Goal: Task Accomplishment & Management: Use online tool/utility

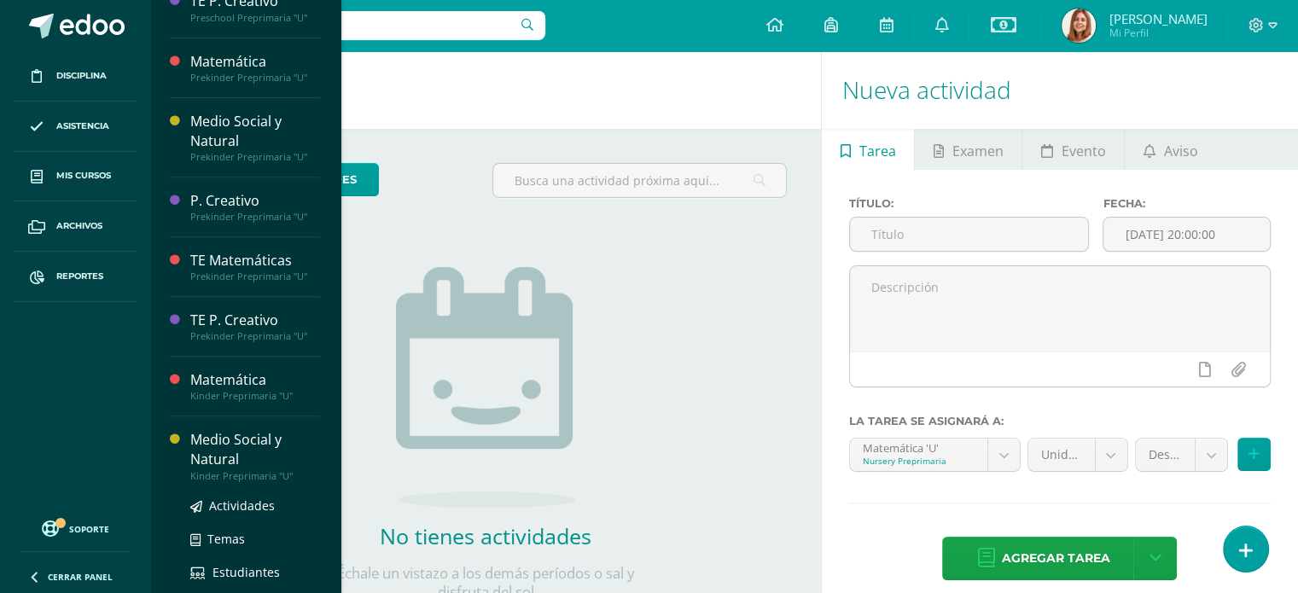
scroll to position [623, 0]
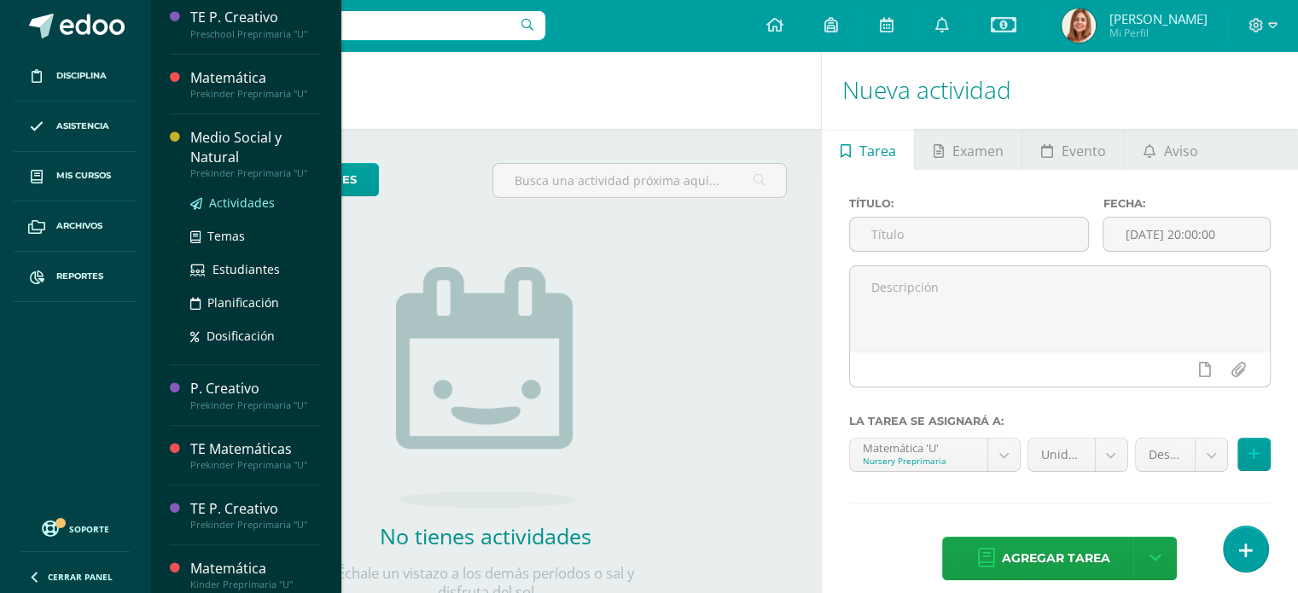
click at [236, 201] on span "Actividades" at bounding box center [242, 203] width 66 height 16
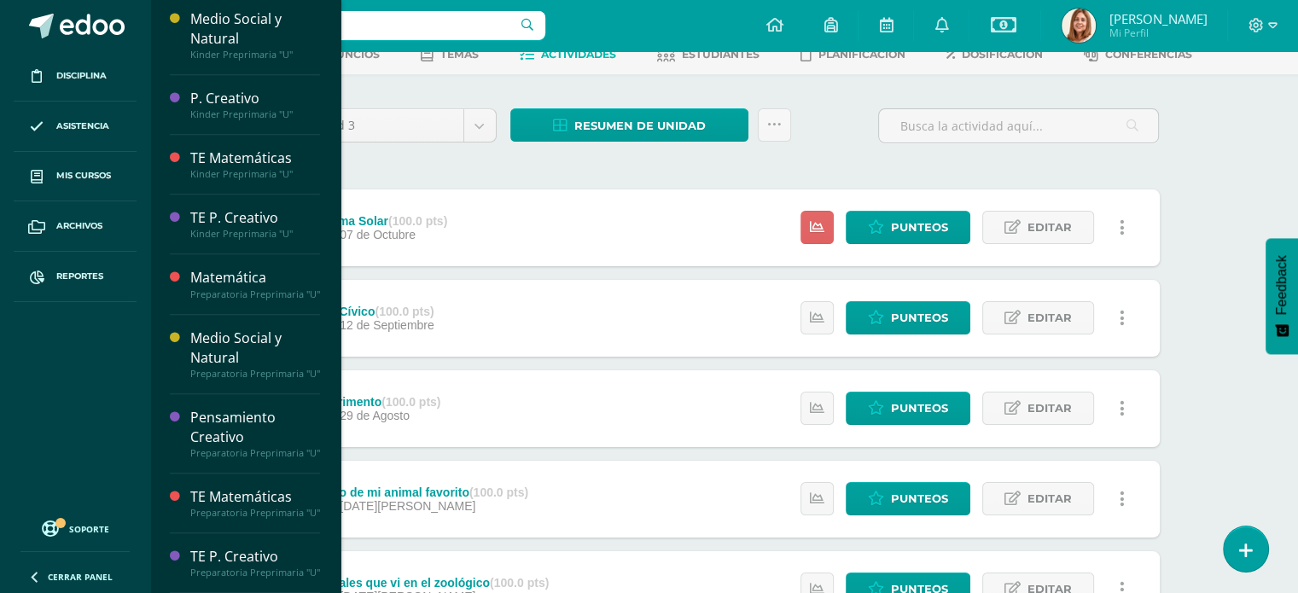
scroll to position [1287, 0]
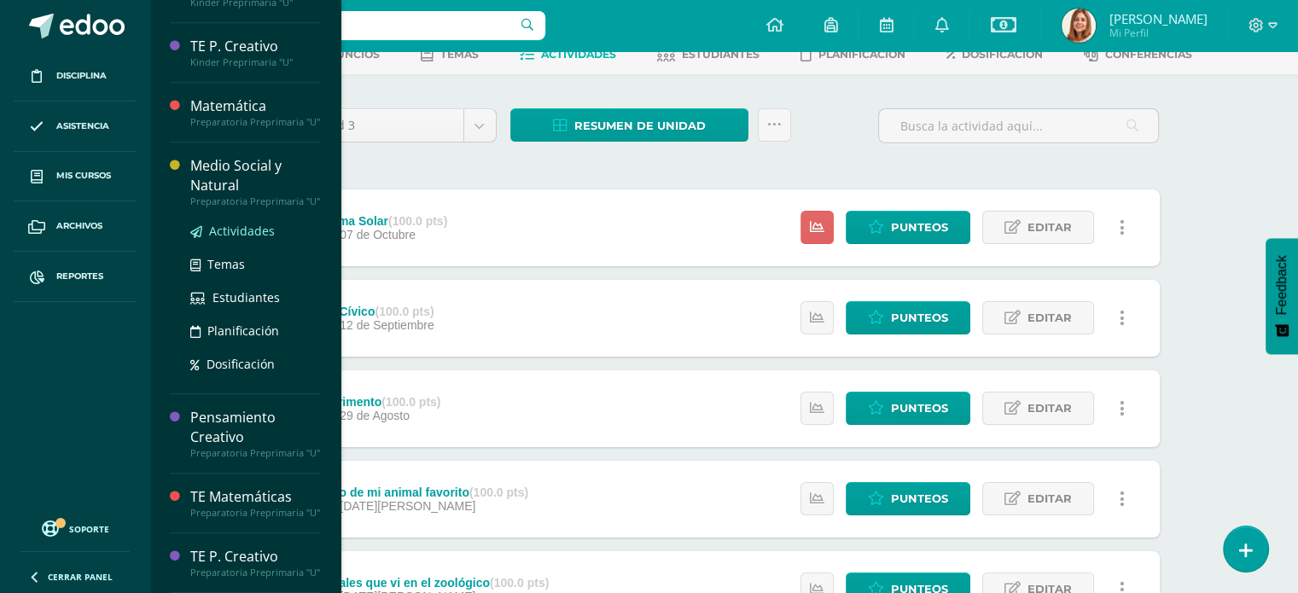
click at [242, 223] on span "Actividades" at bounding box center [242, 231] width 66 height 16
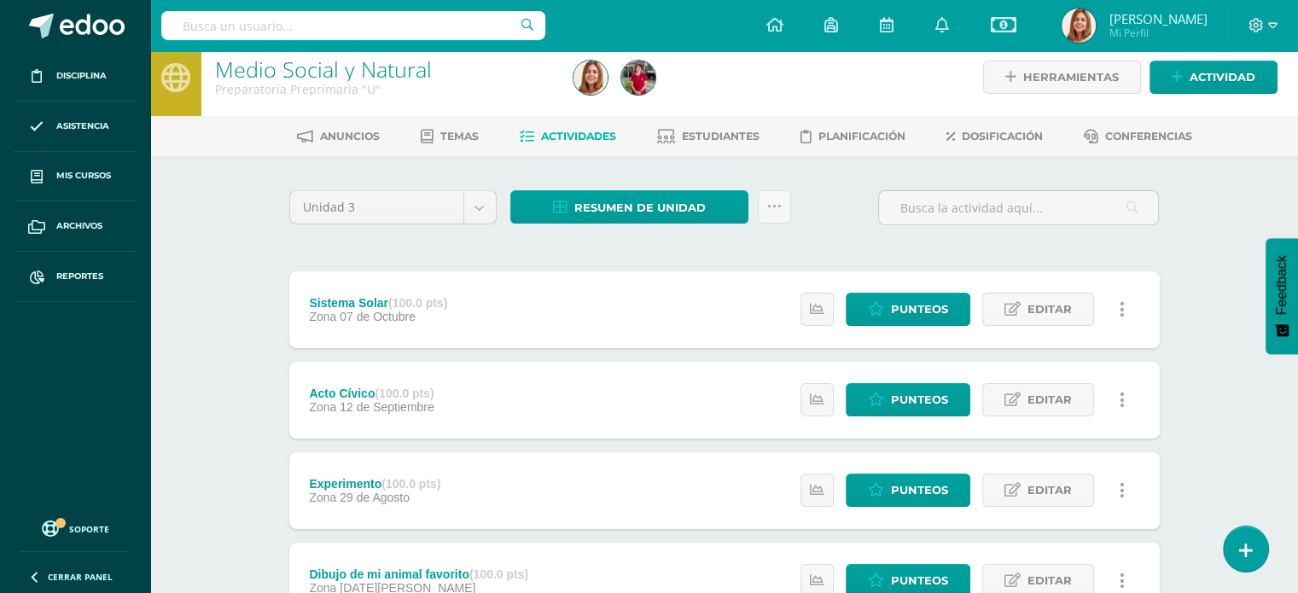
scroll to position [9, 0]
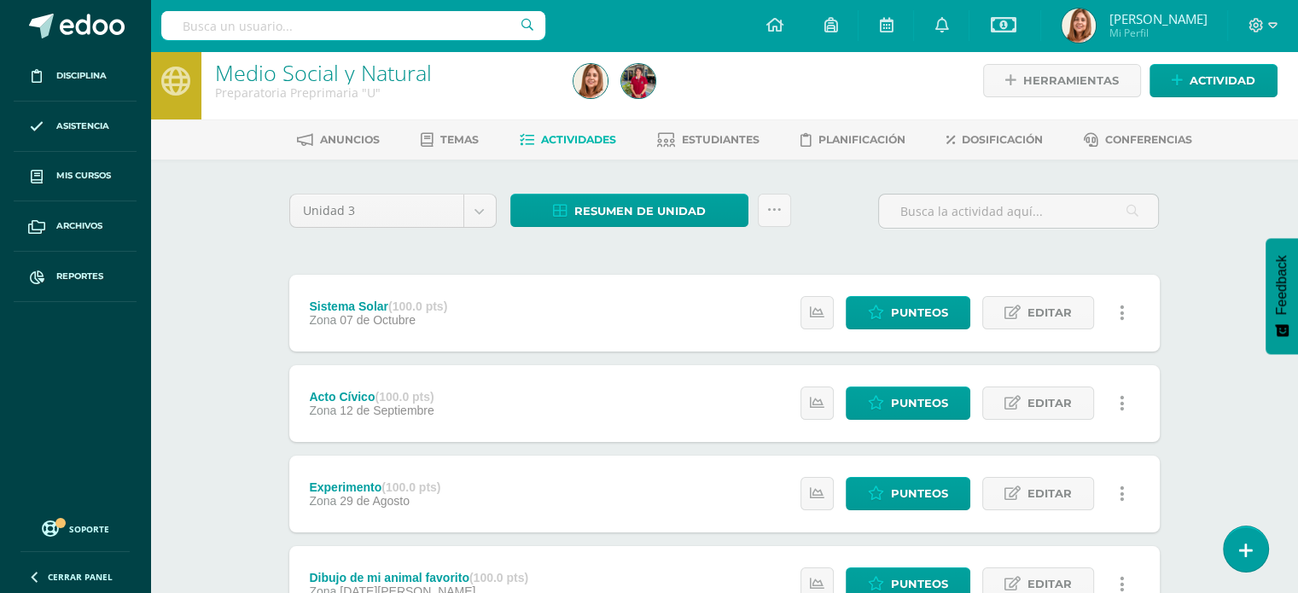
drag, startPoint x: 461, startPoint y: 488, endPoint x: 408, endPoint y: 514, distance: 58.8
click at [408, 514] on div "Experimento (100.0 pts) Zona 29 de Agosto" at bounding box center [375, 494] width 172 height 77
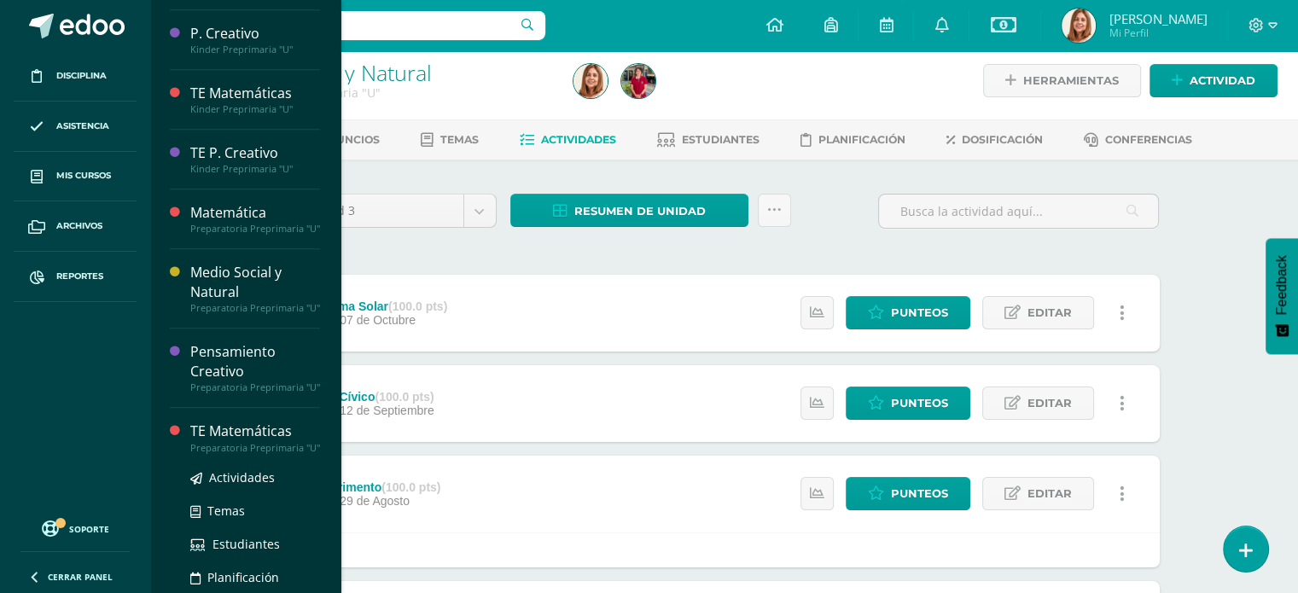
scroll to position [1116, 0]
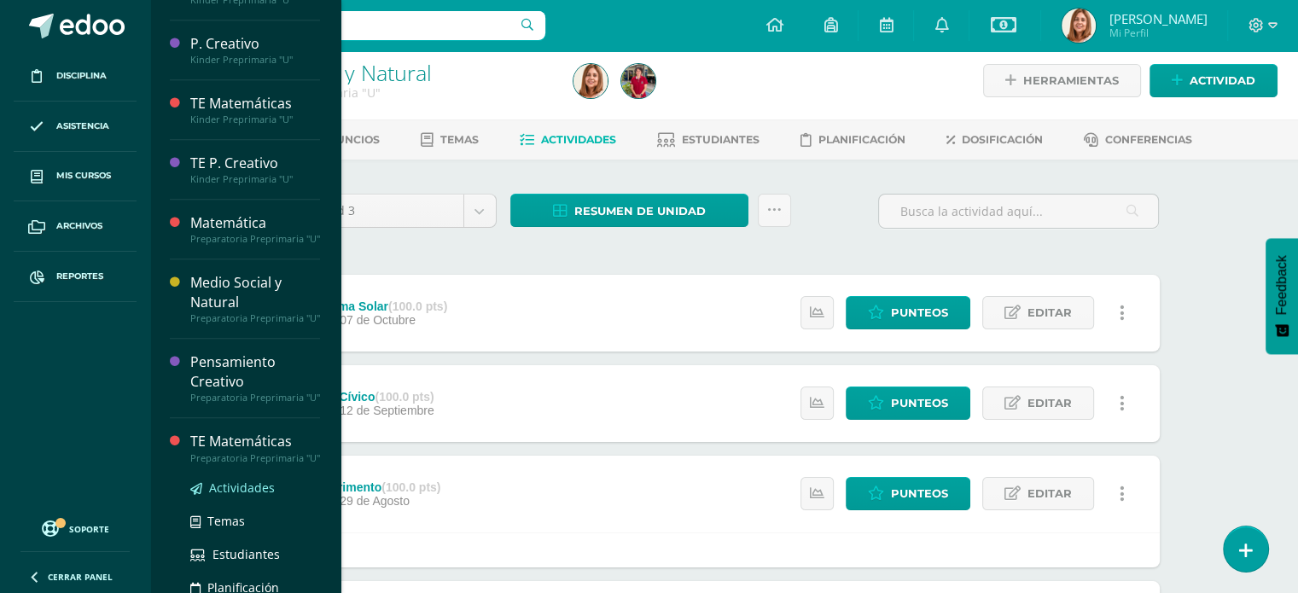
click at [236, 496] on span "Actividades" at bounding box center [242, 488] width 66 height 16
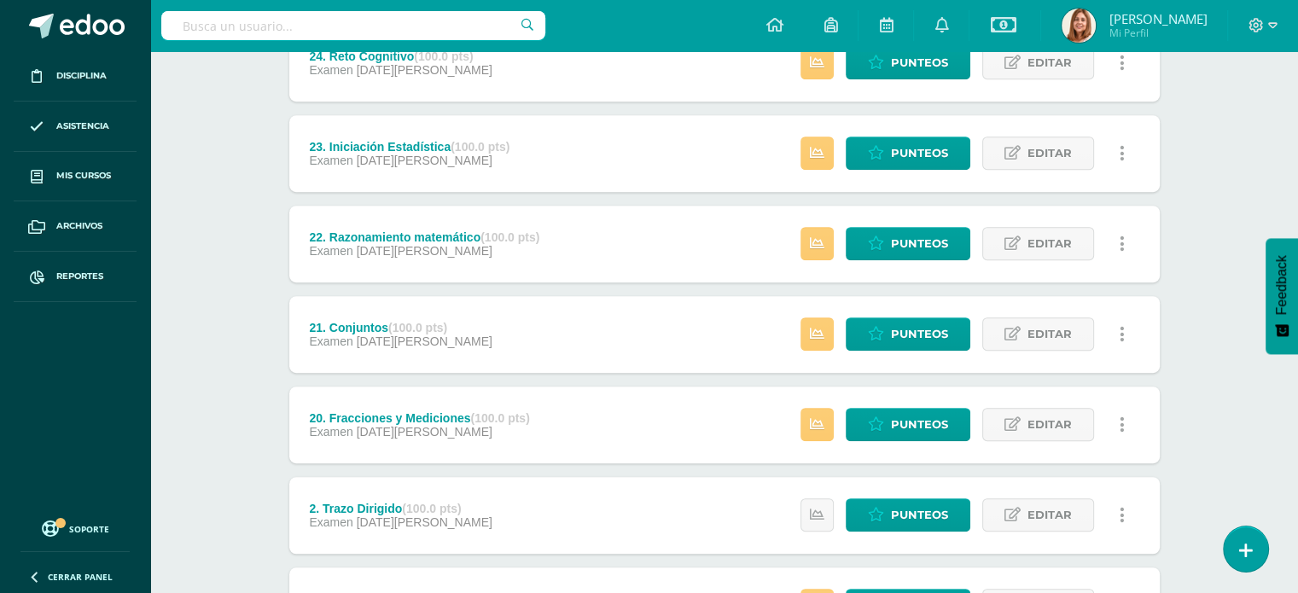
scroll to position [894, 0]
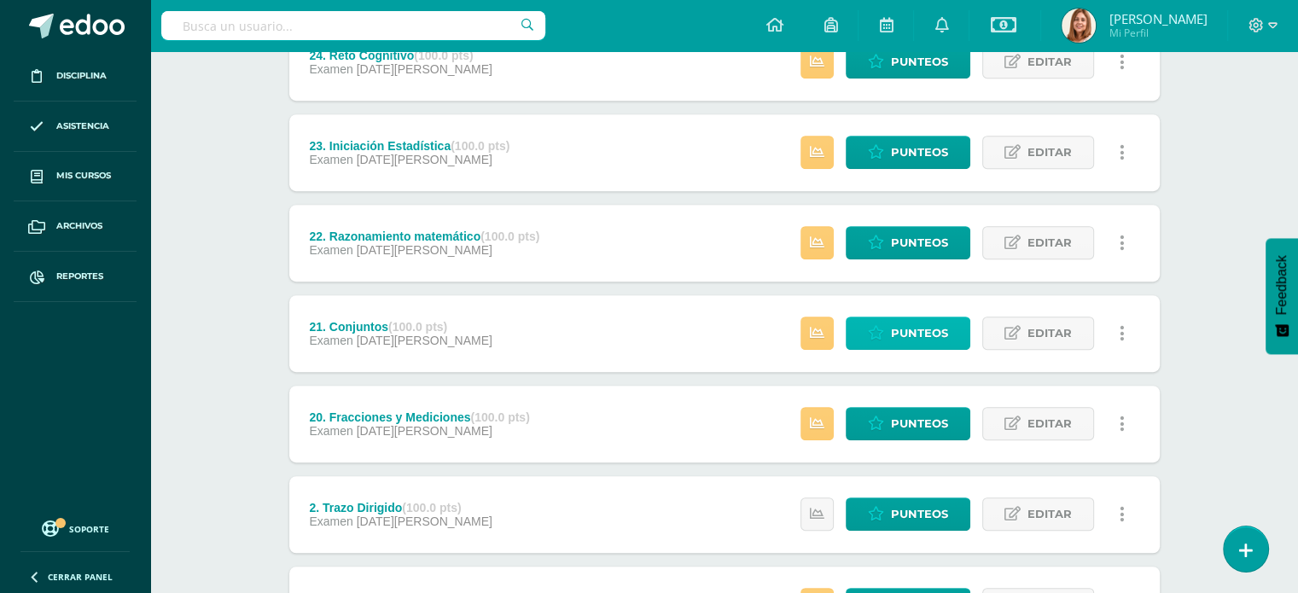
click at [919, 324] on span "Punteos" at bounding box center [919, 334] width 57 height 32
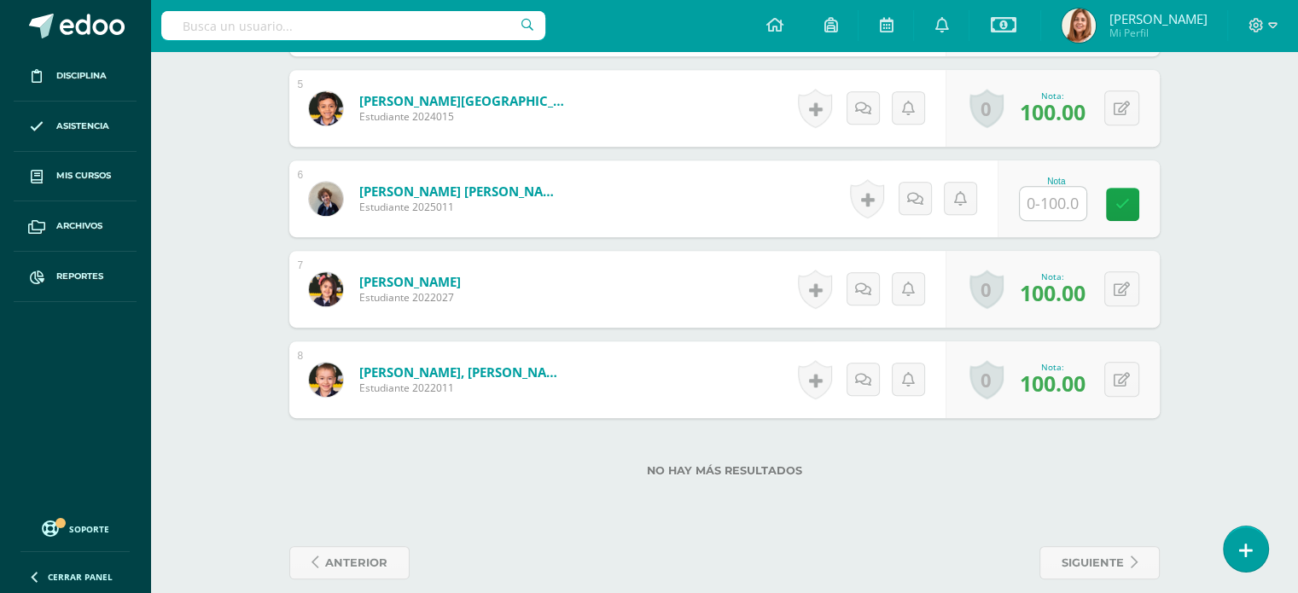
scroll to position [905, 0]
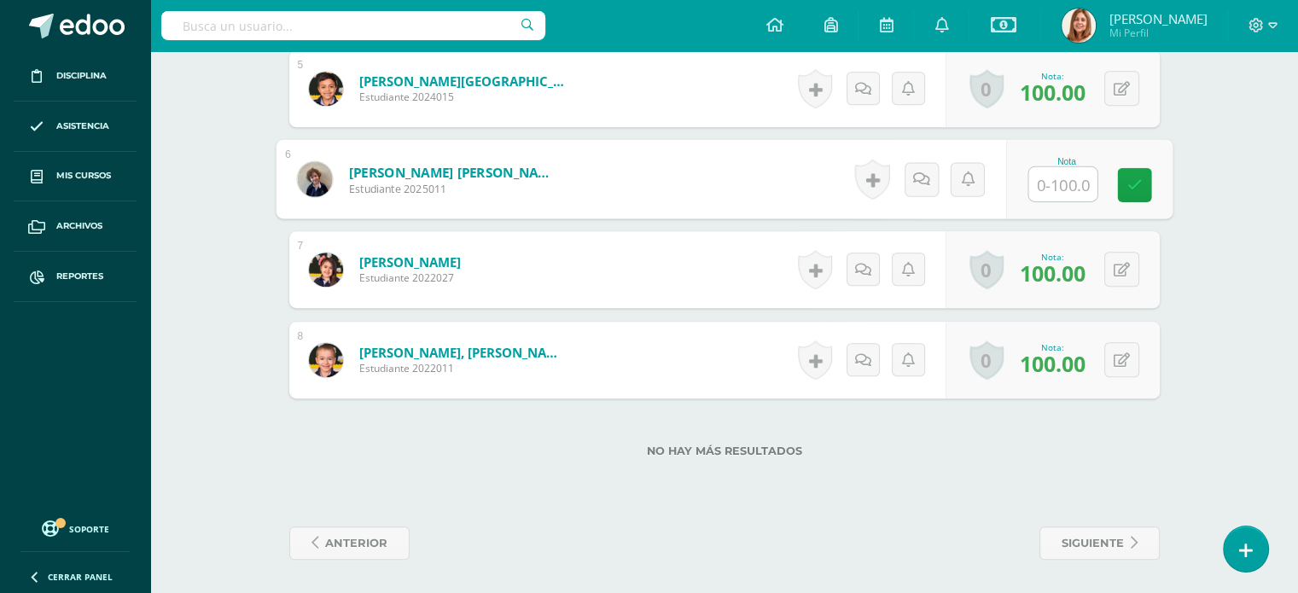
click at [1039, 167] on input "text" at bounding box center [1063, 184] width 68 height 34
type input "100"
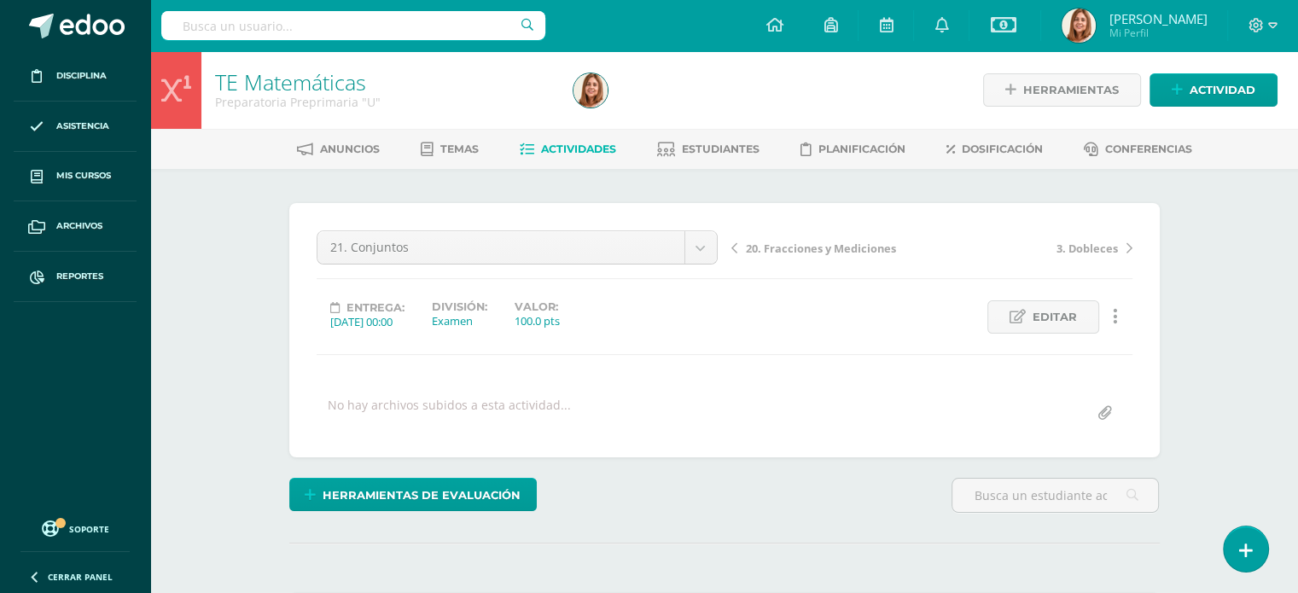
scroll to position [0, 0]
